Goal: Navigation & Orientation: Find specific page/section

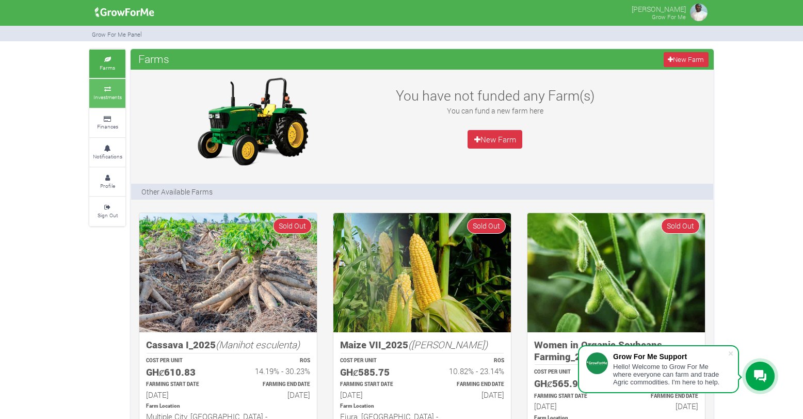
click at [102, 87] on icon at bounding box center [107, 89] width 31 height 5
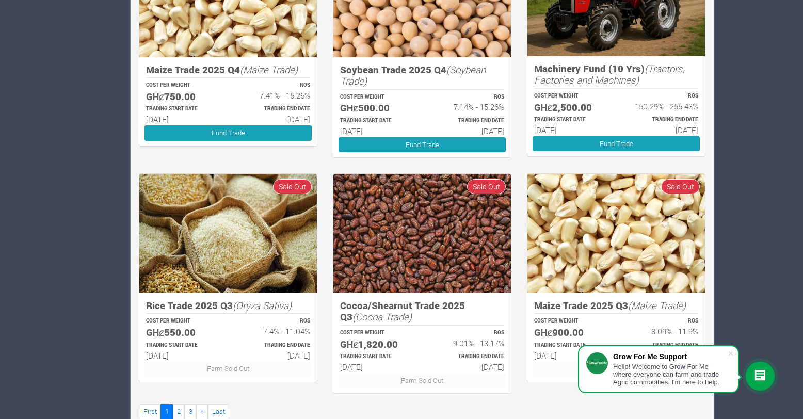
scroll to position [513, 0]
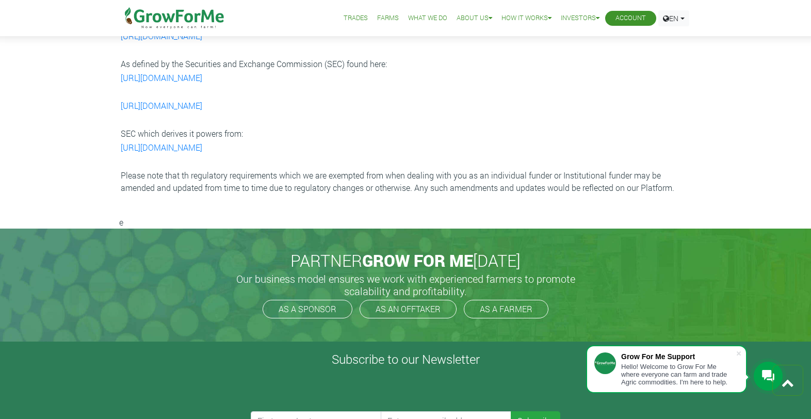
scroll to position [2922, 0]
